Goal: Task Accomplishment & Management: Use online tool/utility

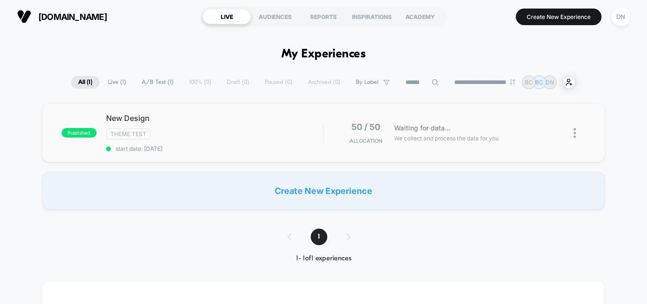
click at [576, 135] on img at bounding box center [575, 133] width 2 height 10
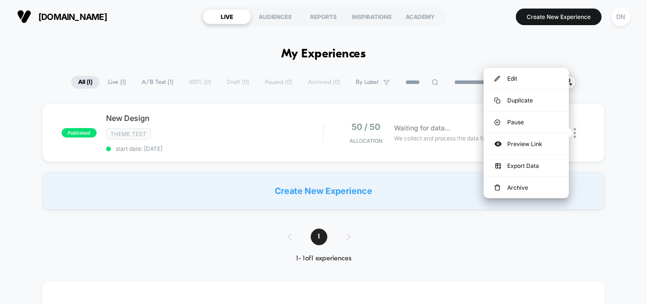
click at [443, 206] on div "Create New Experience" at bounding box center [323, 190] width 563 height 38
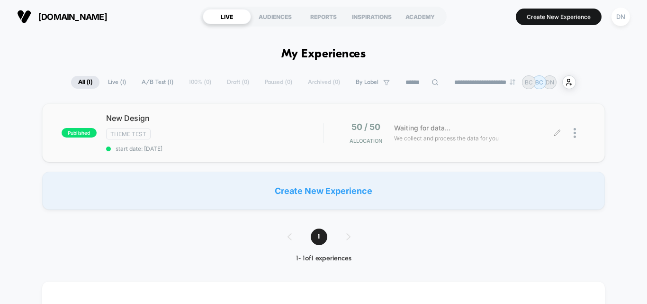
click at [573, 132] on div at bounding box center [572, 133] width 28 height 22
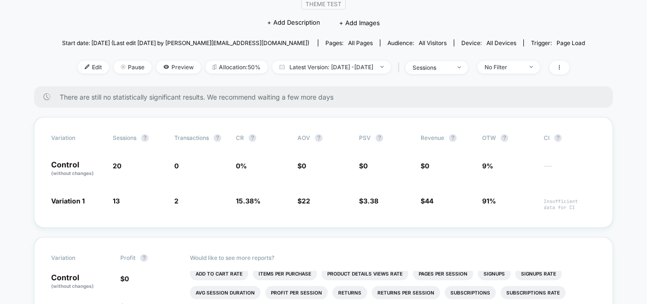
scroll to position [95, 0]
